Goal: Find specific page/section: Find specific page/section

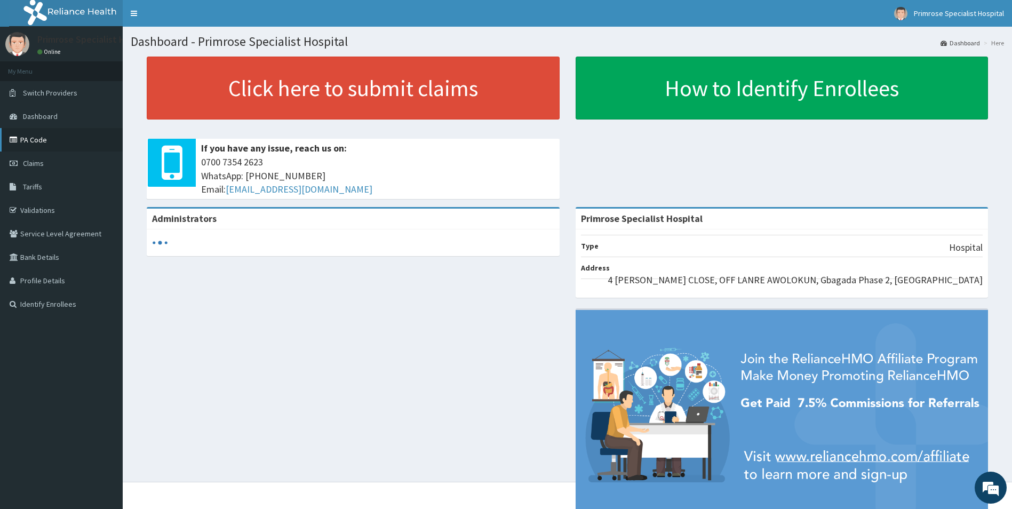
click at [43, 139] on link "PA Code" at bounding box center [61, 139] width 123 height 23
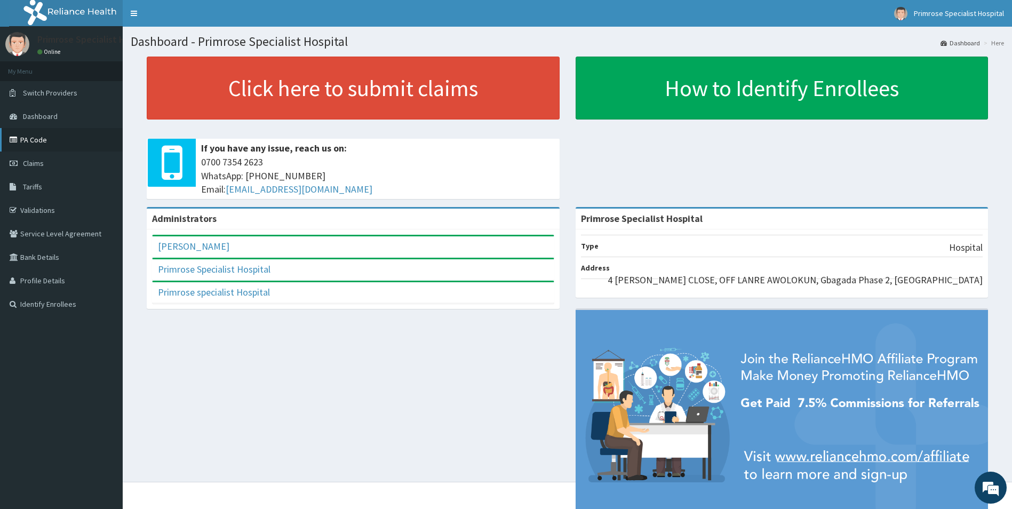
click at [32, 140] on link "PA Code" at bounding box center [61, 139] width 123 height 23
